Goal: Task Accomplishment & Management: Use online tool/utility

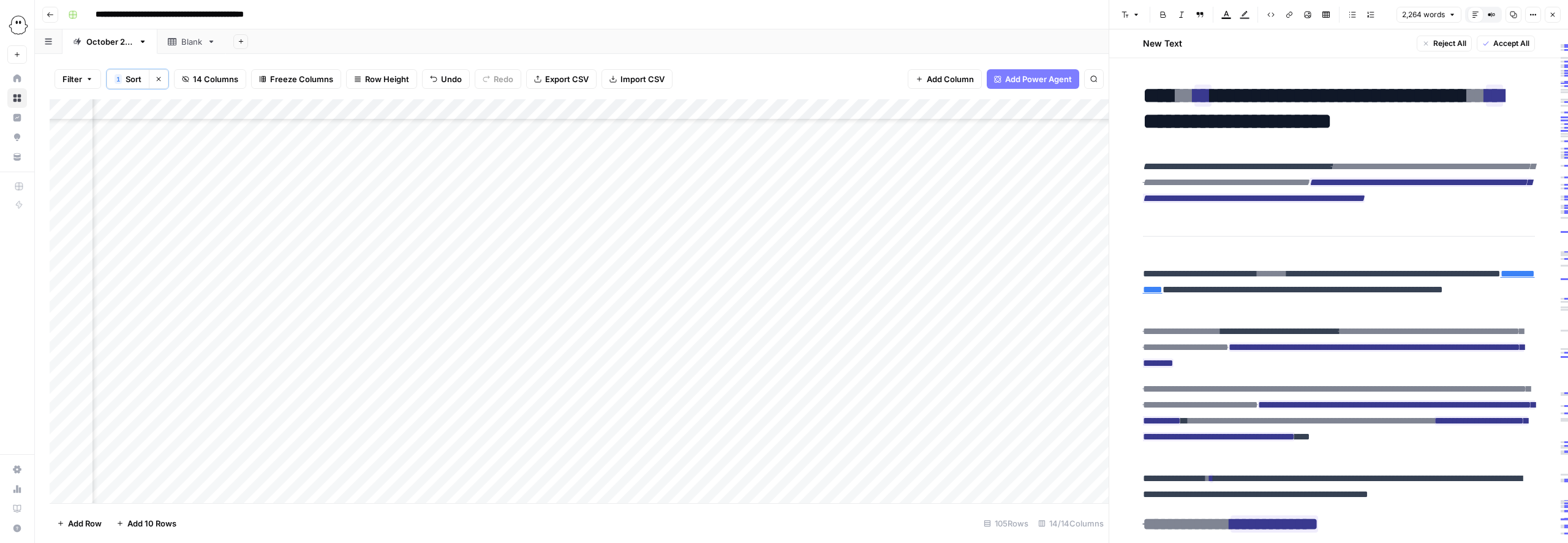
scroll to position [188, 0]
